Goal: Obtain resource: Obtain resource

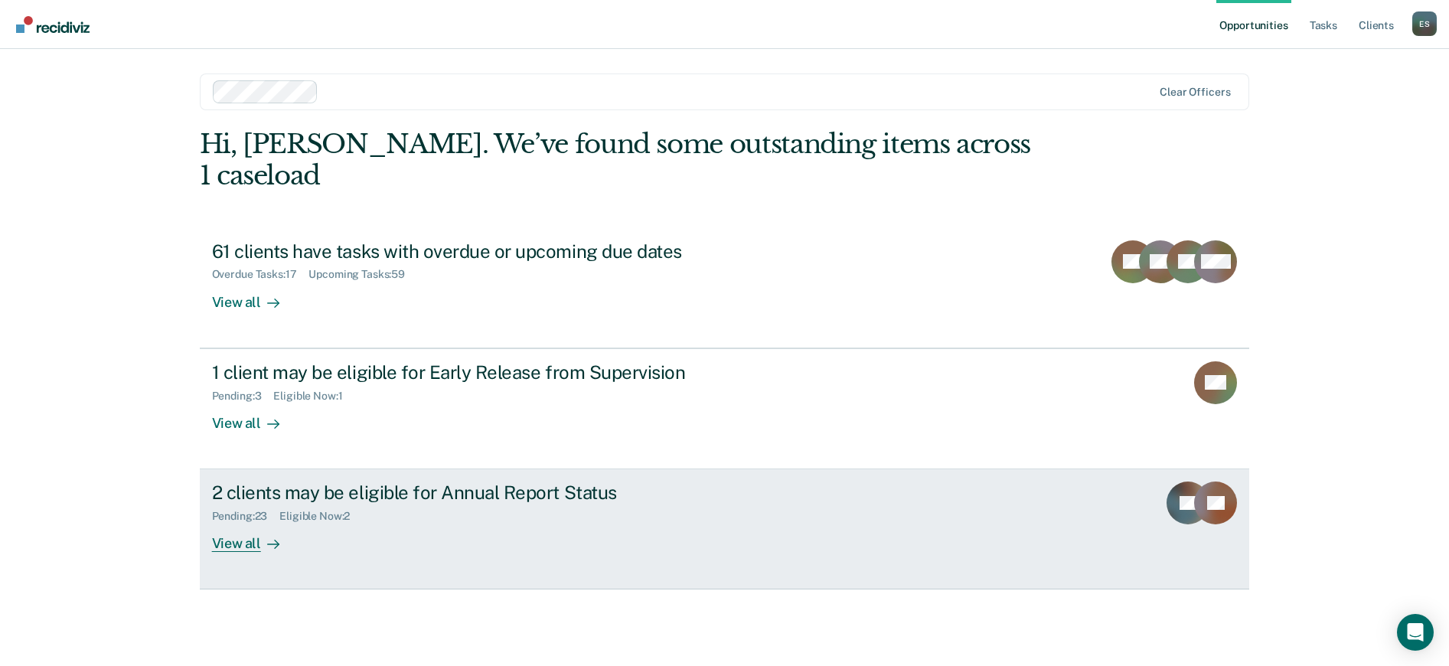
click at [592, 504] on div "Pending : 23 Eligible Now : 2" at bounding box center [480, 513] width 537 height 19
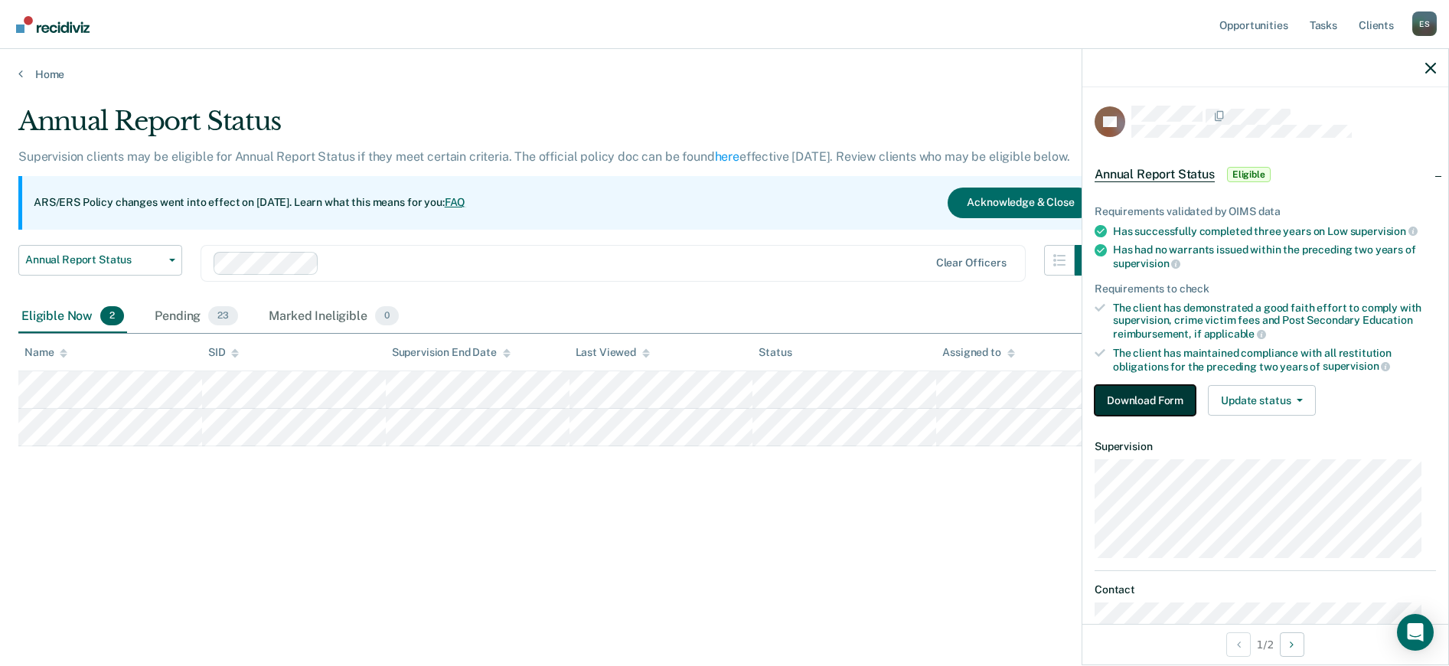
click at [1117, 403] on button "Download Form" at bounding box center [1144, 400] width 101 height 31
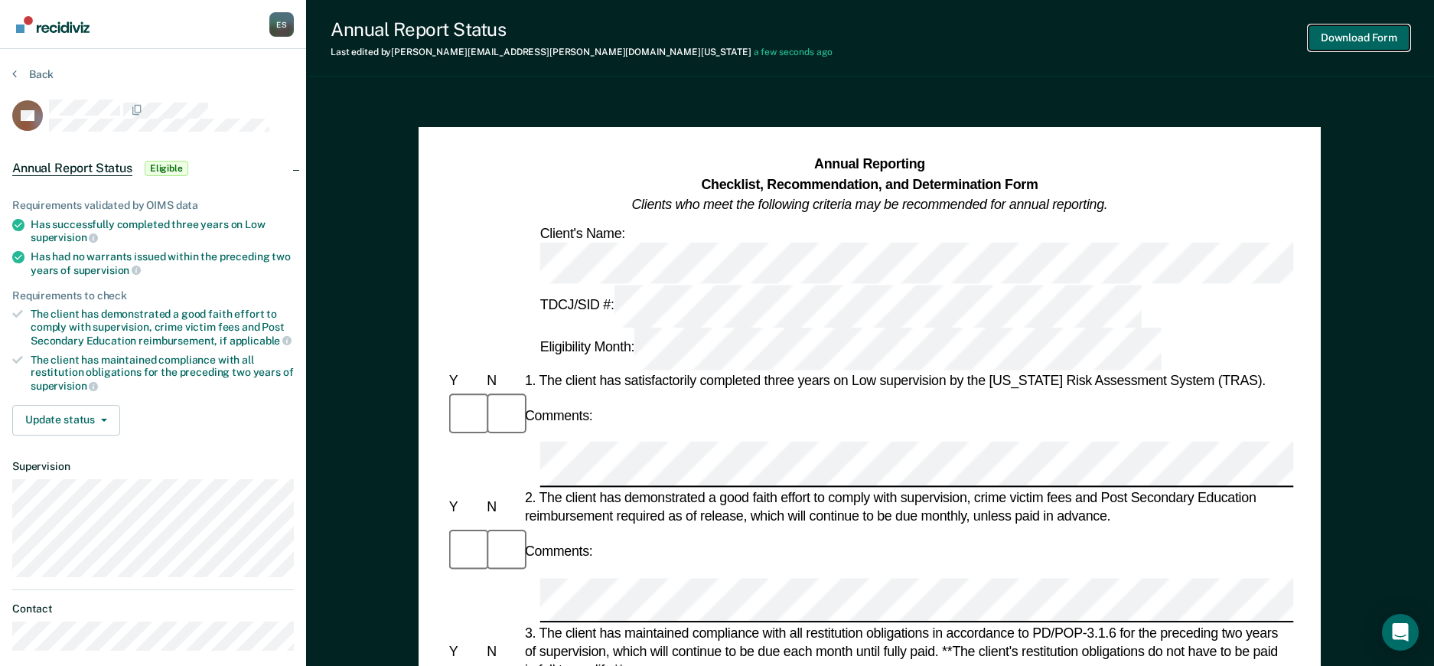
click at [1369, 44] on button "Download Form" at bounding box center [1359, 37] width 101 height 25
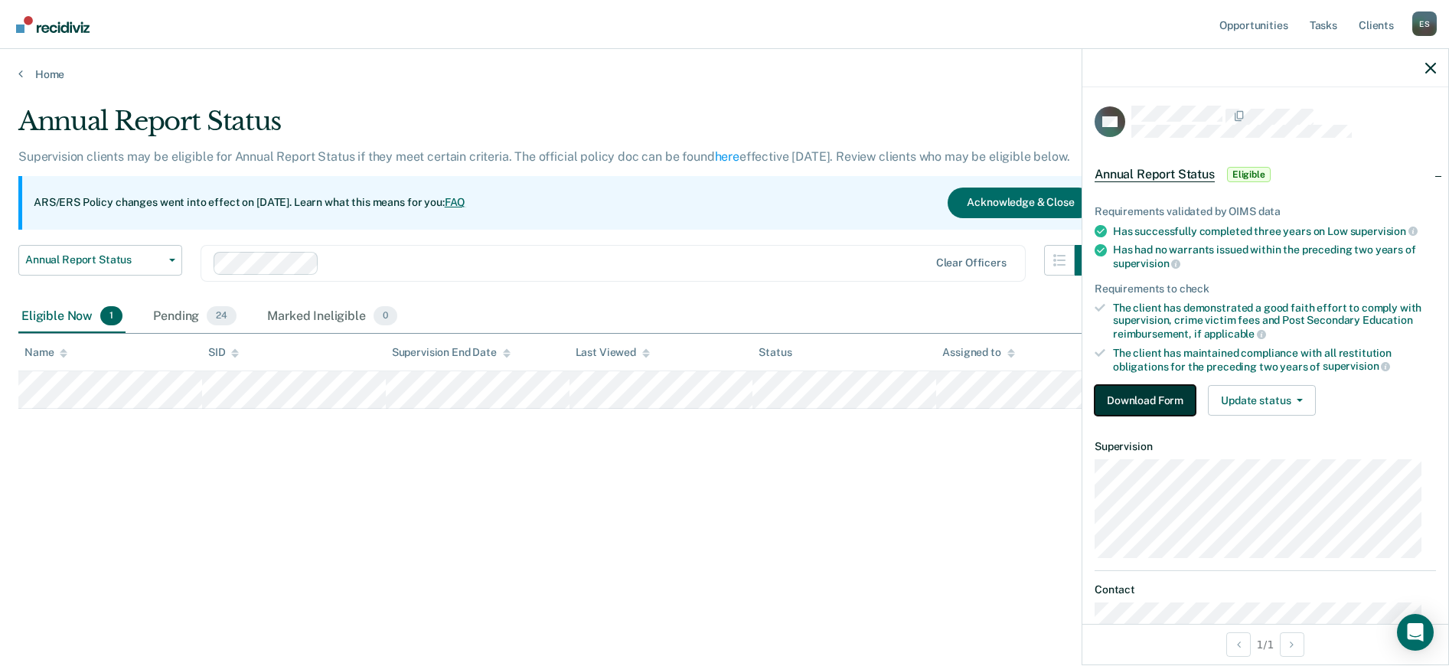
click at [1138, 400] on button "Download Form" at bounding box center [1144, 400] width 101 height 31
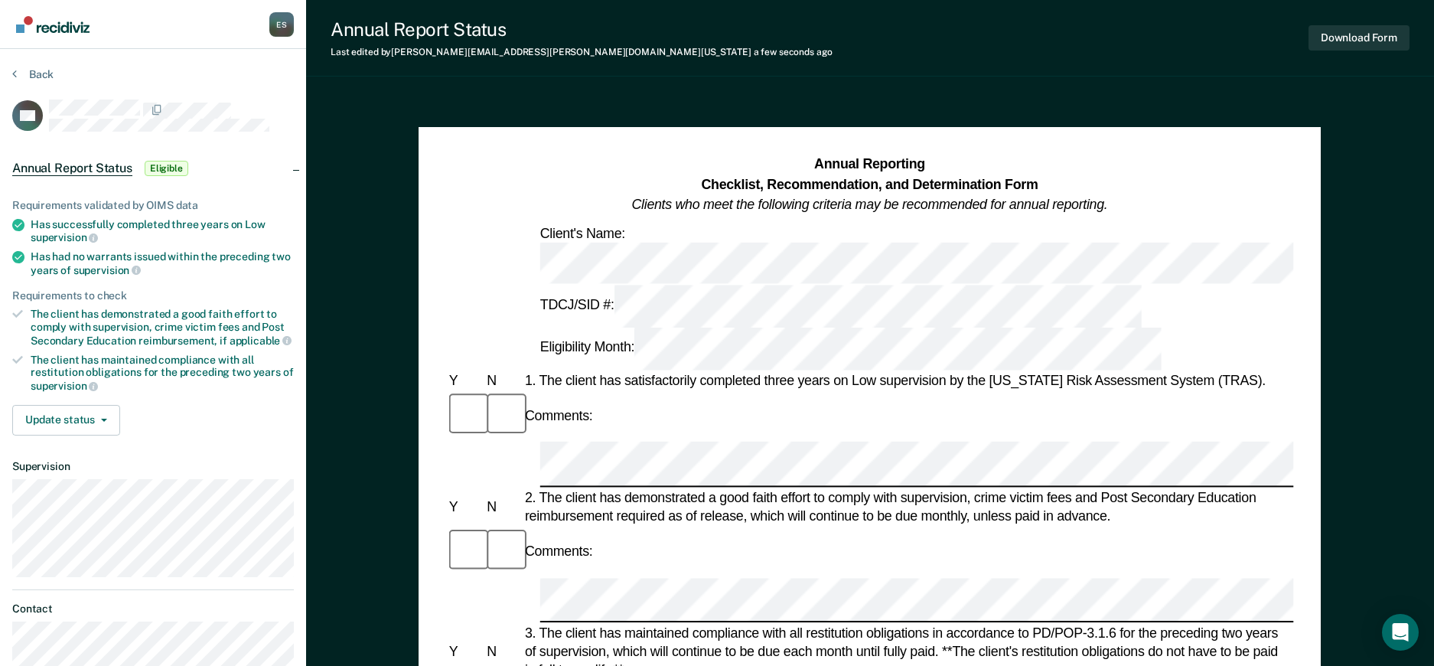
scroll to position [0, 66]
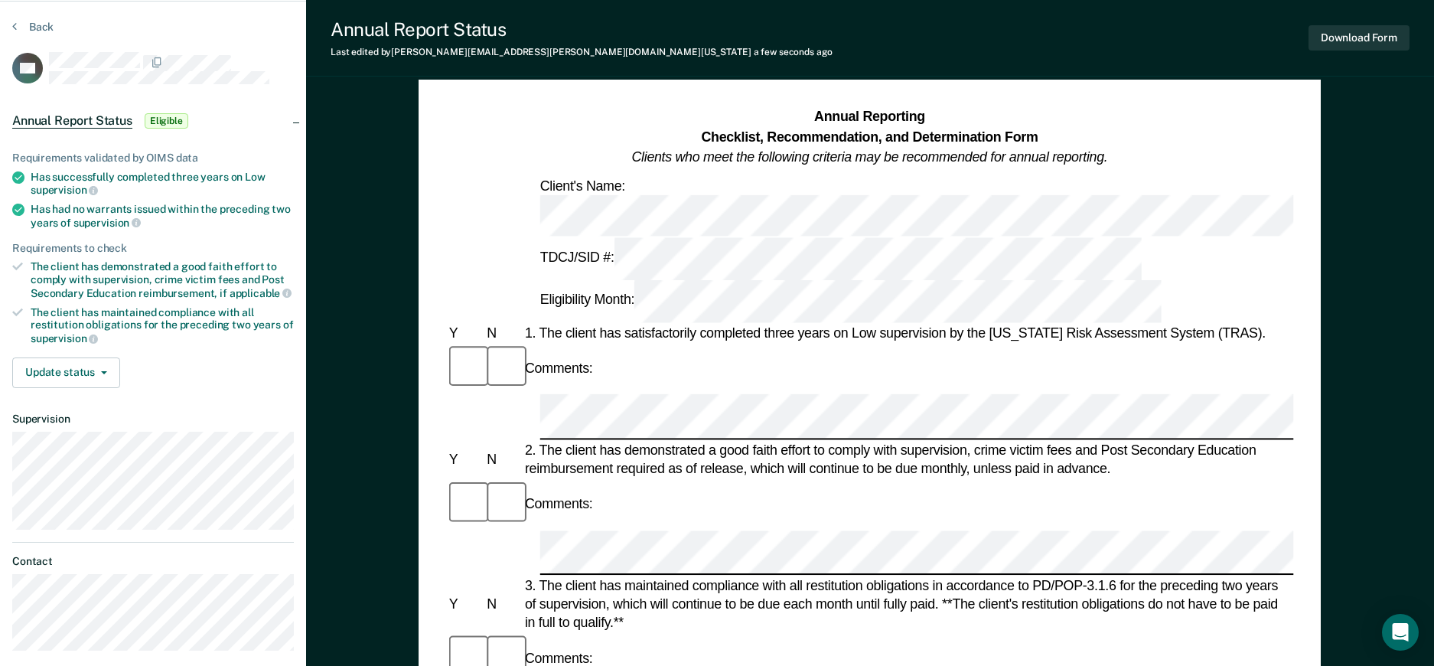
scroll to position [14, 0]
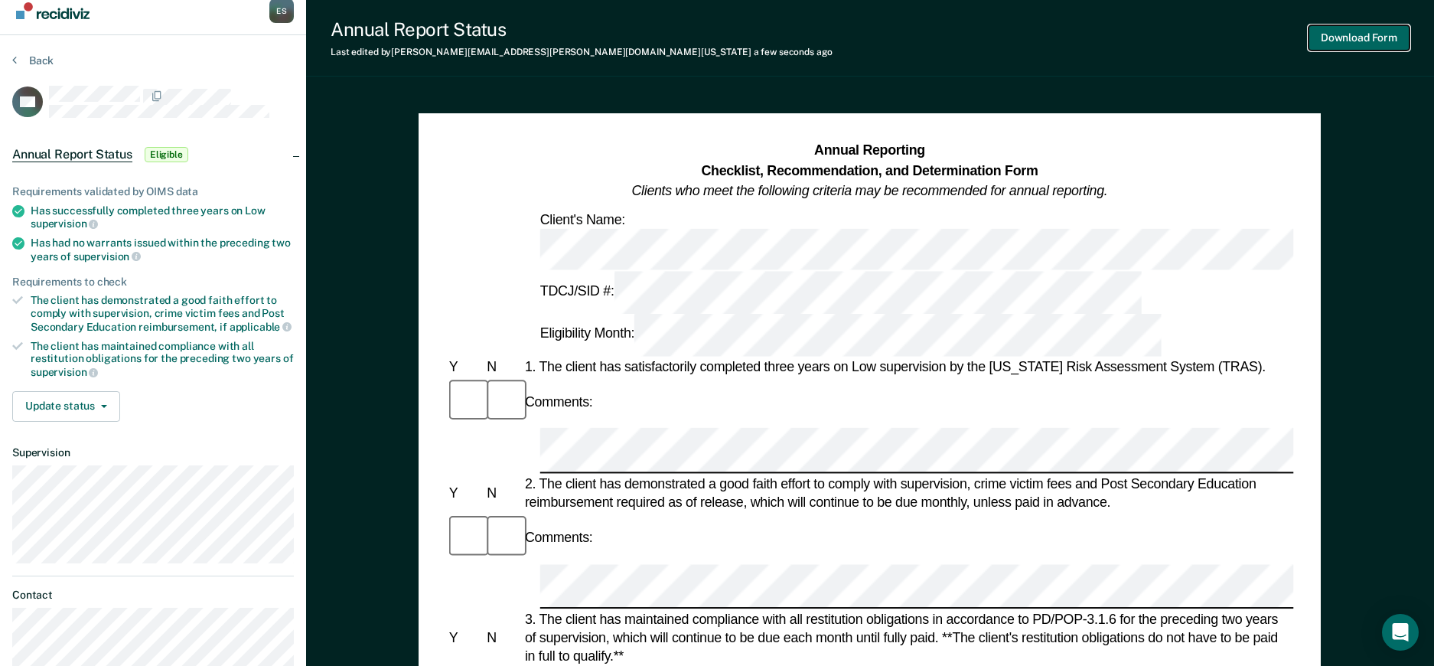
click at [1353, 31] on button "Download Form" at bounding box center [1359, 37] width 101 height 25
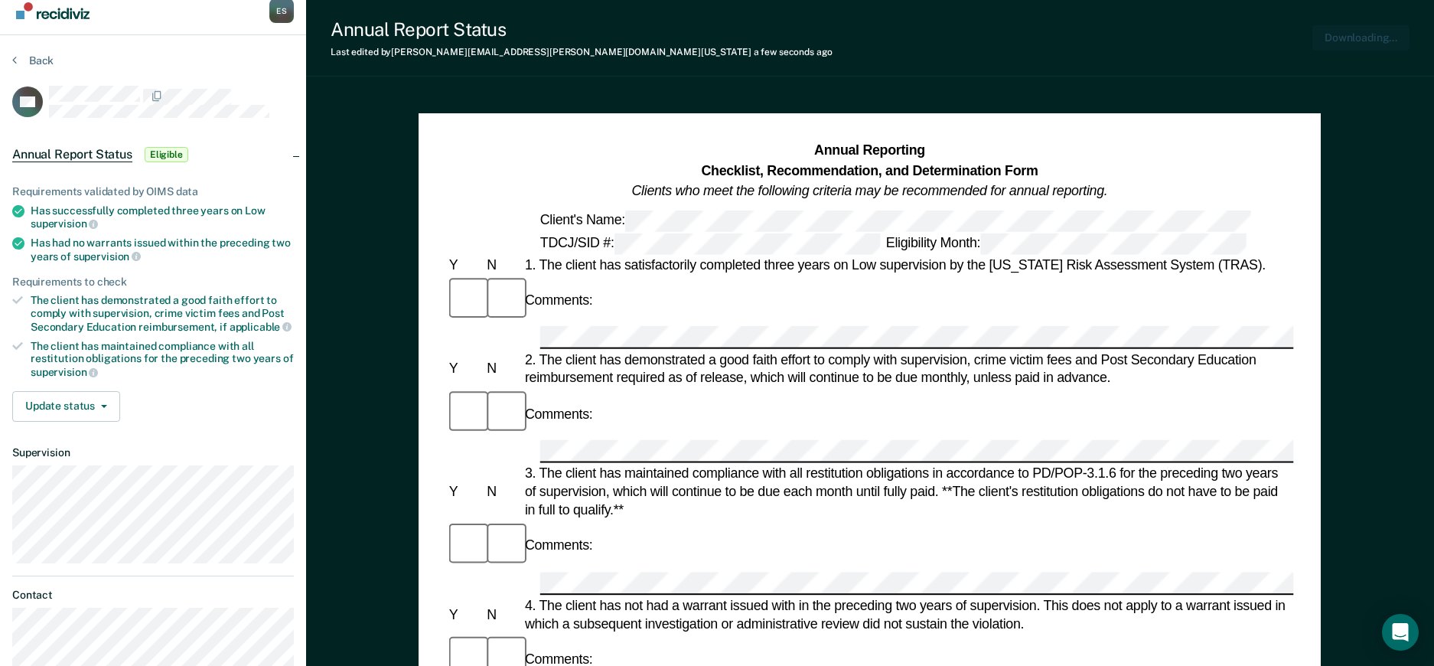
scroll to position [0, 0]
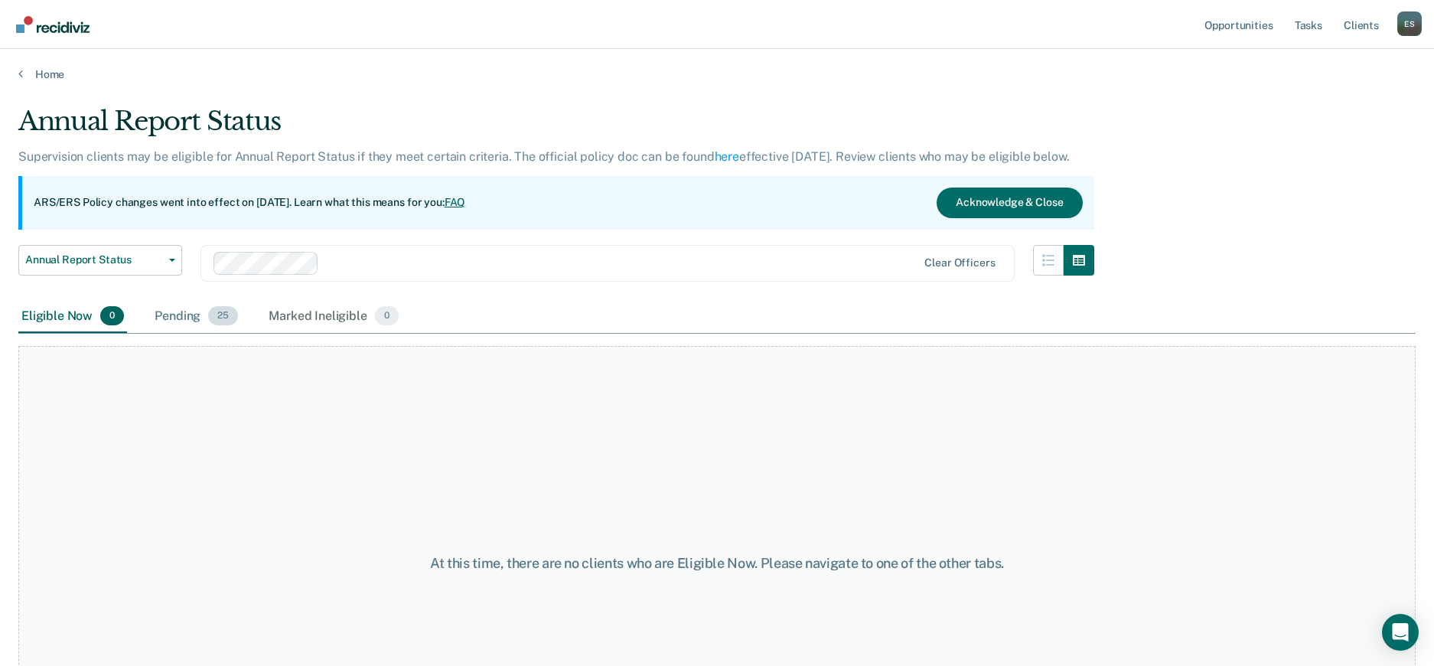
click at [168, 313] on div "Pending 25" at bounding box center [197, 317] width 90 height 34
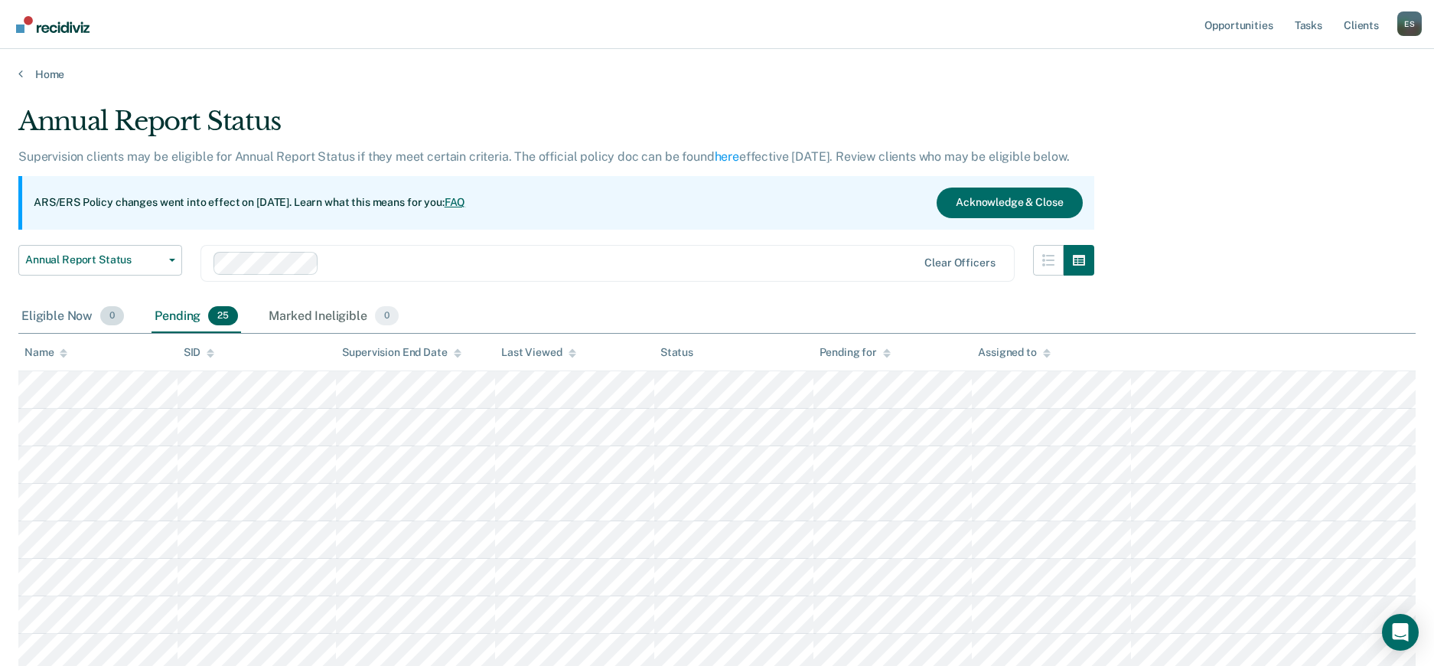
click at [81, 316] on div "Eligible Now 0" at bounding box center [72, 317] width 109 height 34
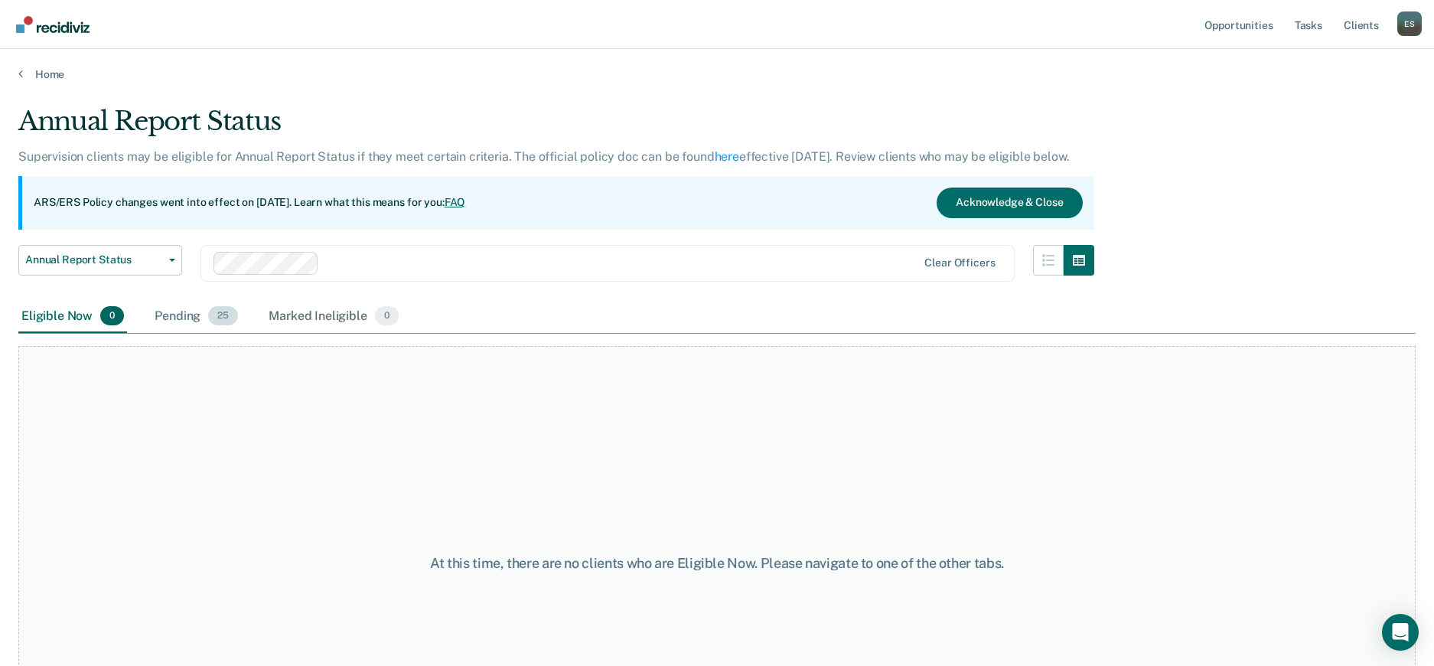
click at [201, 311] on div "Pending 25" at bounding box center [197, 317] width 90 height 34
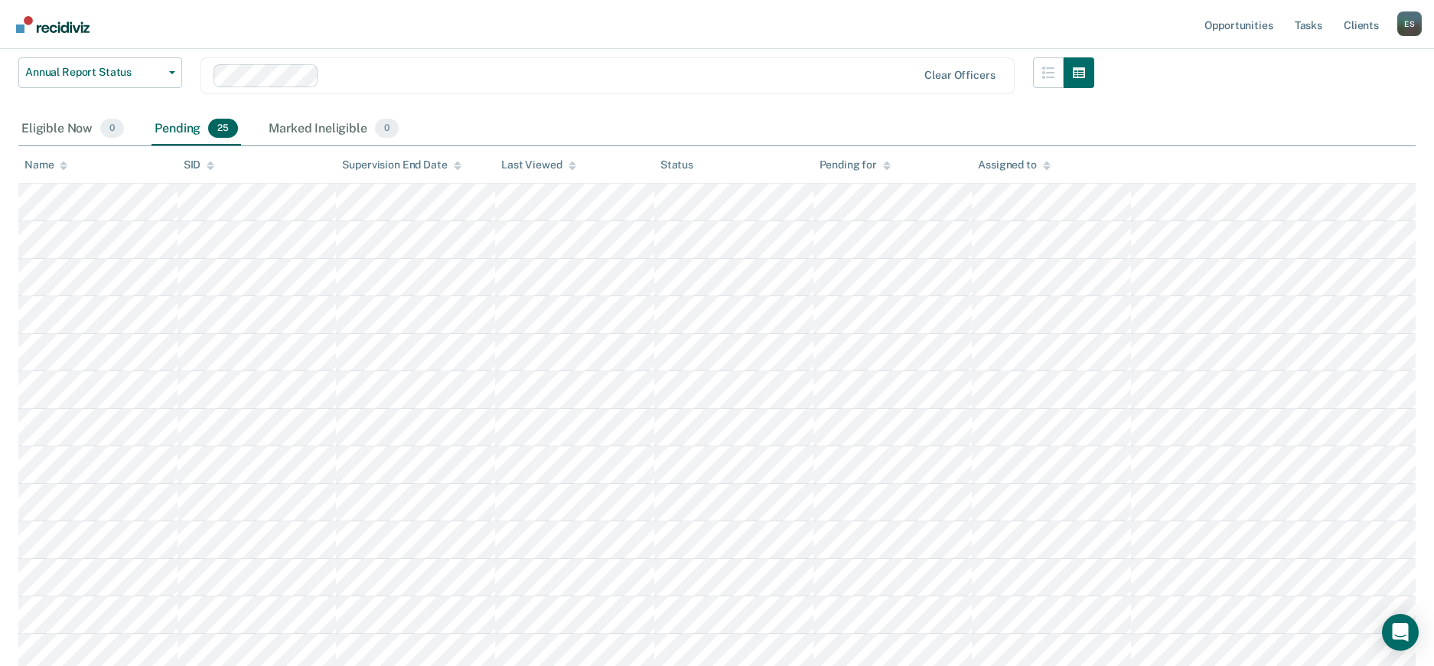
scroll to position [191, 0]
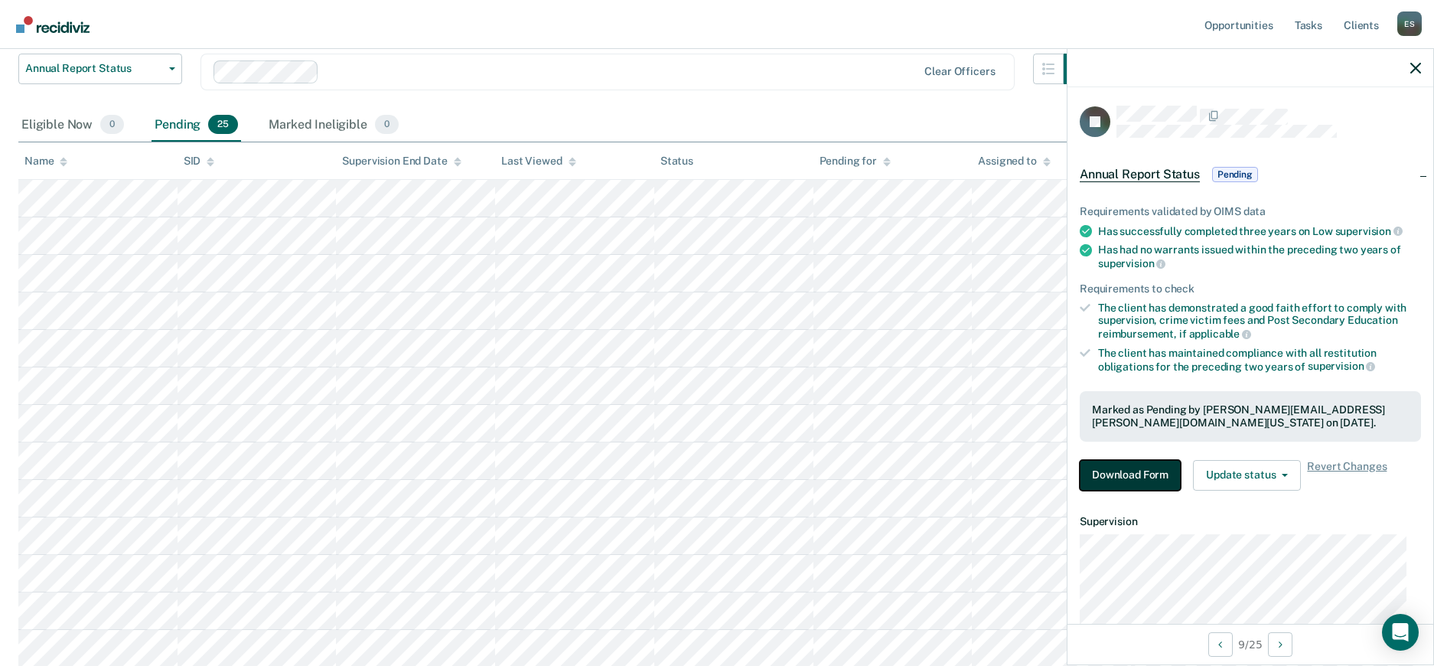
click at [1112, 461] on button "Download Form" at bounding box center [1130, 475] width 101 height 31
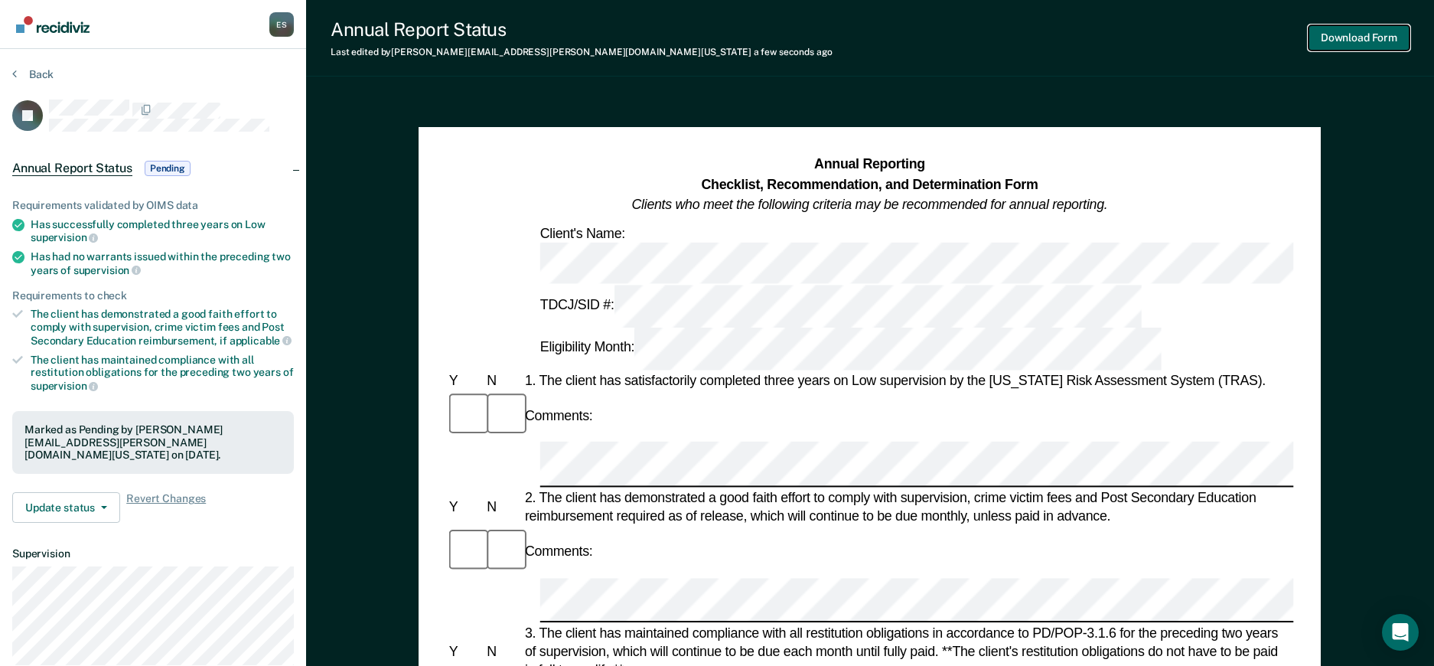
click at [1401, 36] on button "Download Form" at bounding box center [1359, 37] width 101 height 25
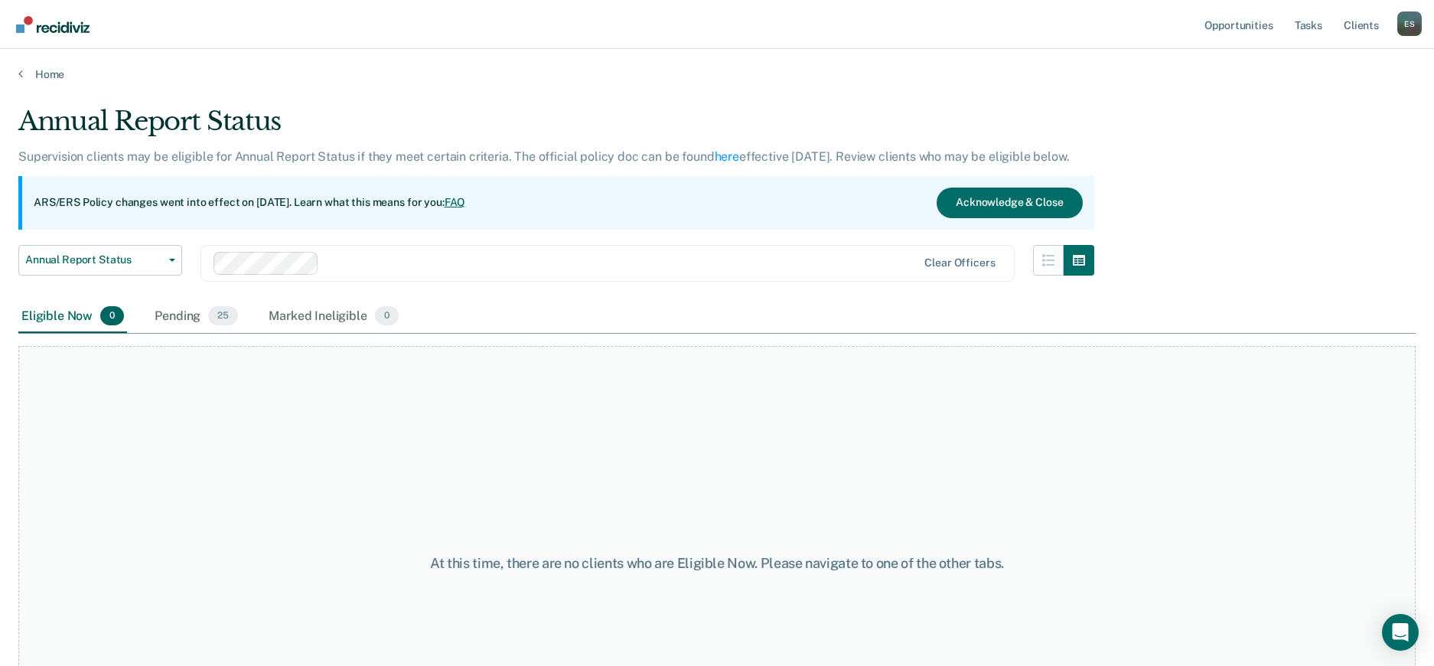
click at [1411, 22] on div "E S" at bounding box center [1409, 23] width 24 height 24
click at [1114, 393] on div "At this time, there are no clients who are Eligible Now. Please navigate to one…" at bounding box center [716, 562] width 1397 height 433
